Goal: Find specific page/section: Find specific page/section

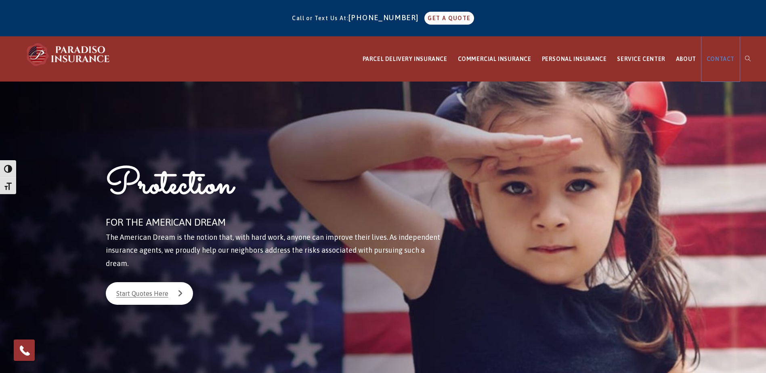
click at [716, 58] on span "CONTACT" at bounding box center [721, 59] width 28 height 6
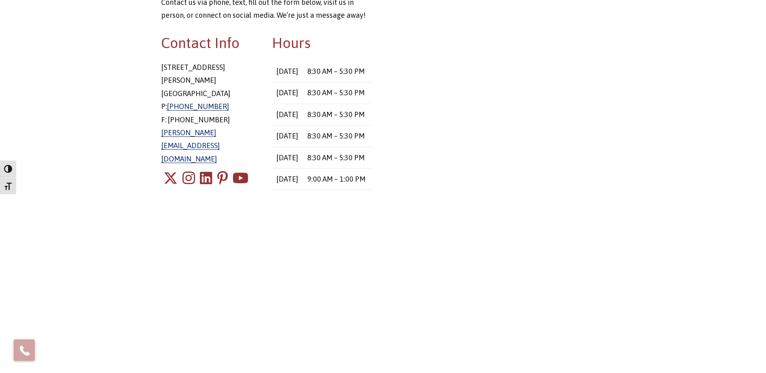
scroll to position [202, 0]
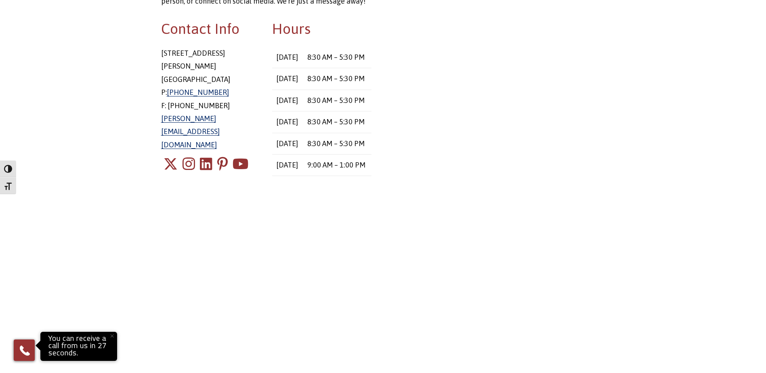
click at [656, 166] on main "Have a question? Just want to talk? We’re here to help and are available throug…" at bounding box center [383, 140] width 766 height 521
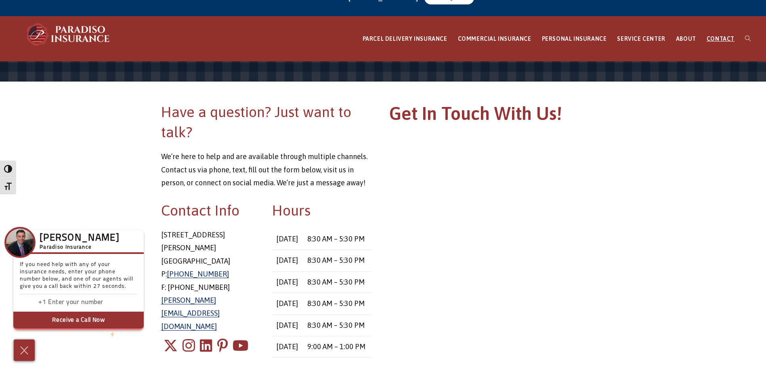
scroll to position [0, 0]
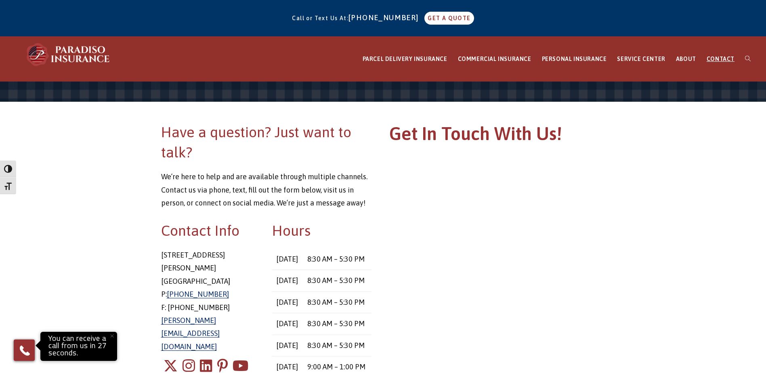
drag, startPoint x: 709, startPoint y: 275, endPoint x: 760, endPoint y: 291, distance: 53.7
click at [709, 275] on main "Have a question? Just want to talk? We’re here to help and are available throug…" at bounding box center [383, 342] width 766 height 521
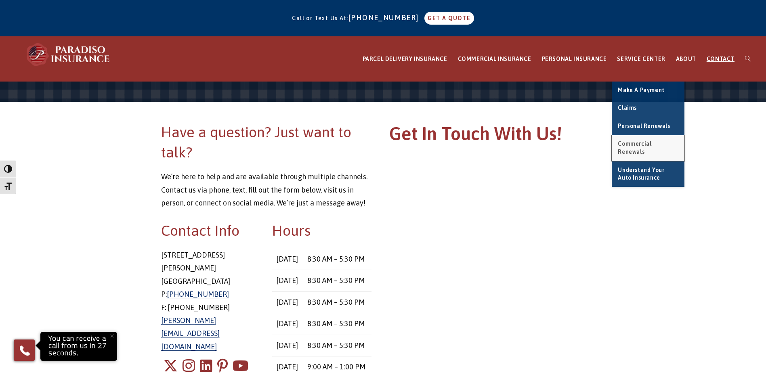
drag, startPoint x: 643, startPoint y: 145, endPoint x: 648, endPoint y: 147, distance: 6.2
click at [643, 145] on span "Commercial Renewals" at bounding box center [635, 148] width 34 height 15
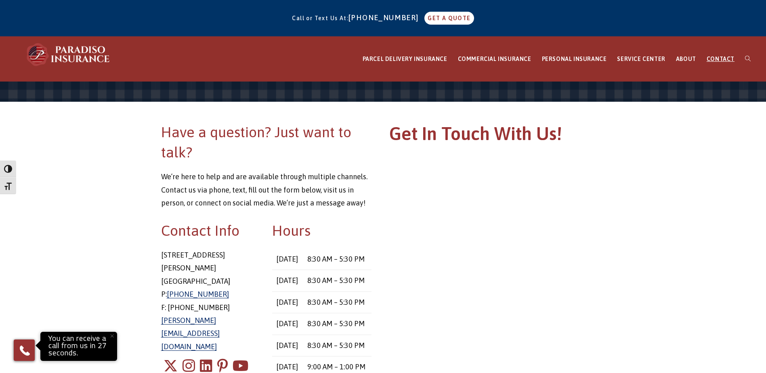
drag, startPoint x: 715, startPoint y: 199, endPoint x: 711, endPoint y: 197, distance: 4.5
click at [715, 199] on main "Have a question? Just want to talk? We’re here to help and are available throug…" at bounding box center [383, 342] width 766 height 521
drag, startPoint x: 666, startPoint y: 302, endPoint x: 533, endPoint y: 14, distance: 317.5
click at [666, 301] on main "Have a question? Just want to talk? We’re here to help and are available throug…" at bounding box center [383, 342] width 766 height 521
click at [111, 337] on button "×" at bounding box center [112, 336] width 18 height 18
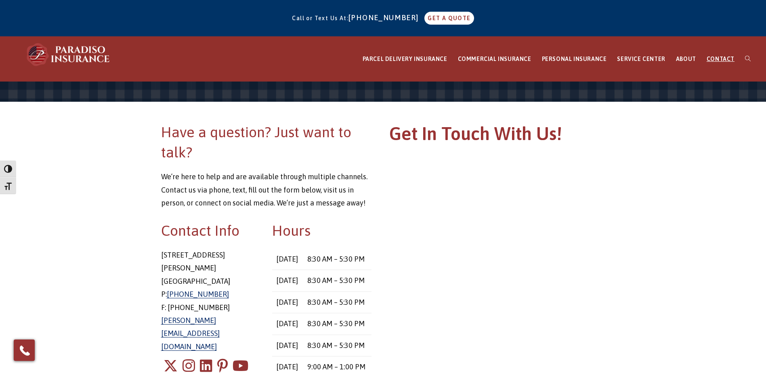
click at [666, 200] on main "Have a question? Just want to talk? We’re here to help and are available throug…" at bounding box center [383, 342] width 766 height 521
drag, startPoint x: 631, startPoint y: 206, endPoint x: 633, endPoint y: 195, distance: 11.1
click at [632, 205] on main "Have a question? Just want to talk? We’re here to help and are available throug…" at bounding box center [383, 342] width 766 height 521
